Goal: Navigation & Orientation: Find specific page/section

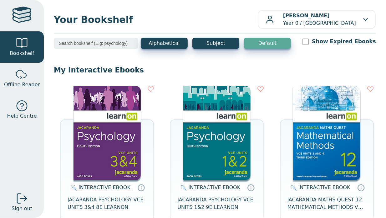
click at [364, 19] on icon "button" at bounding box center [366, 19] width 4 height 3
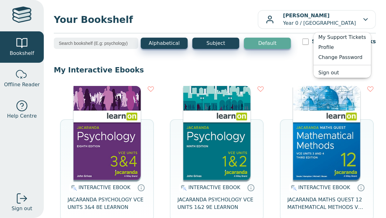
click at [298, 17] on b "[PERSON_NAME]" at bounding box center [306, 16] width 47 height 6
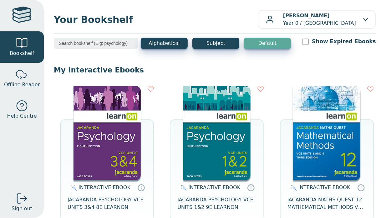
click at [269, 19] on div "button" at bounding box center [270, 19] width 8 height 8
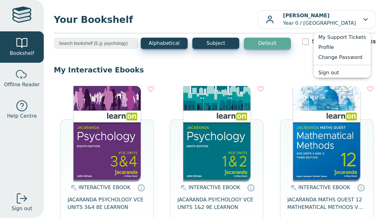
click at [303, 32] on div "Your Bookshelf [PERSON_NAME] Year 0 / [GEOGRAPHIC_DATA] My Support Tickets Prof…" at bounding box center [215, 109] width 343 height 218
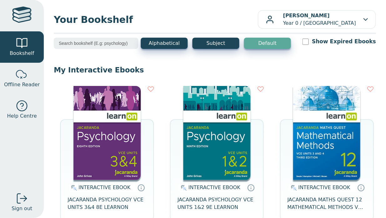
click at [20, 20] on div at bounding box center [21, 16] width 19 height 18
